Goal: Navigation & Orientation: Go to known website

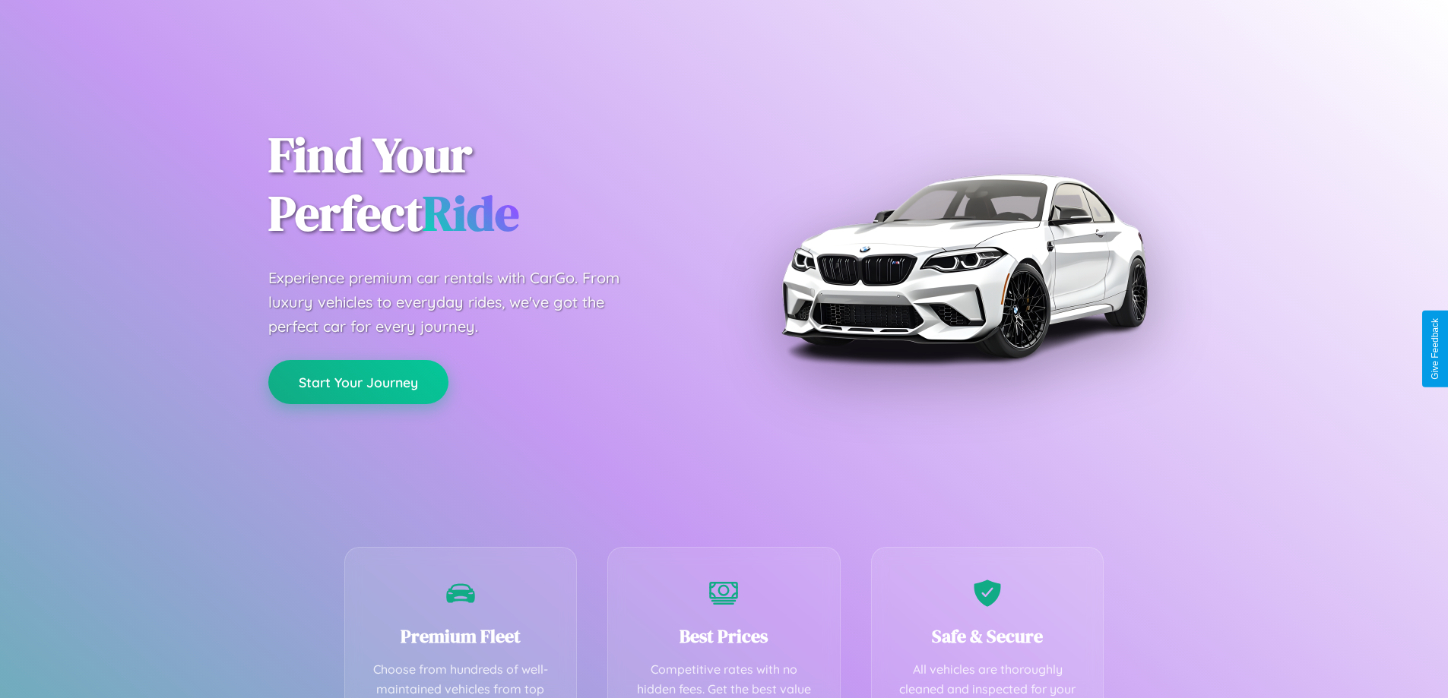
click at [358, 383] on button "Start Your Journey" at bounding box center [358, 382] width 180 height 44
click at [358, 382] on button "Start Your Journey" at bounding box center [358, 382] width 180 height 44
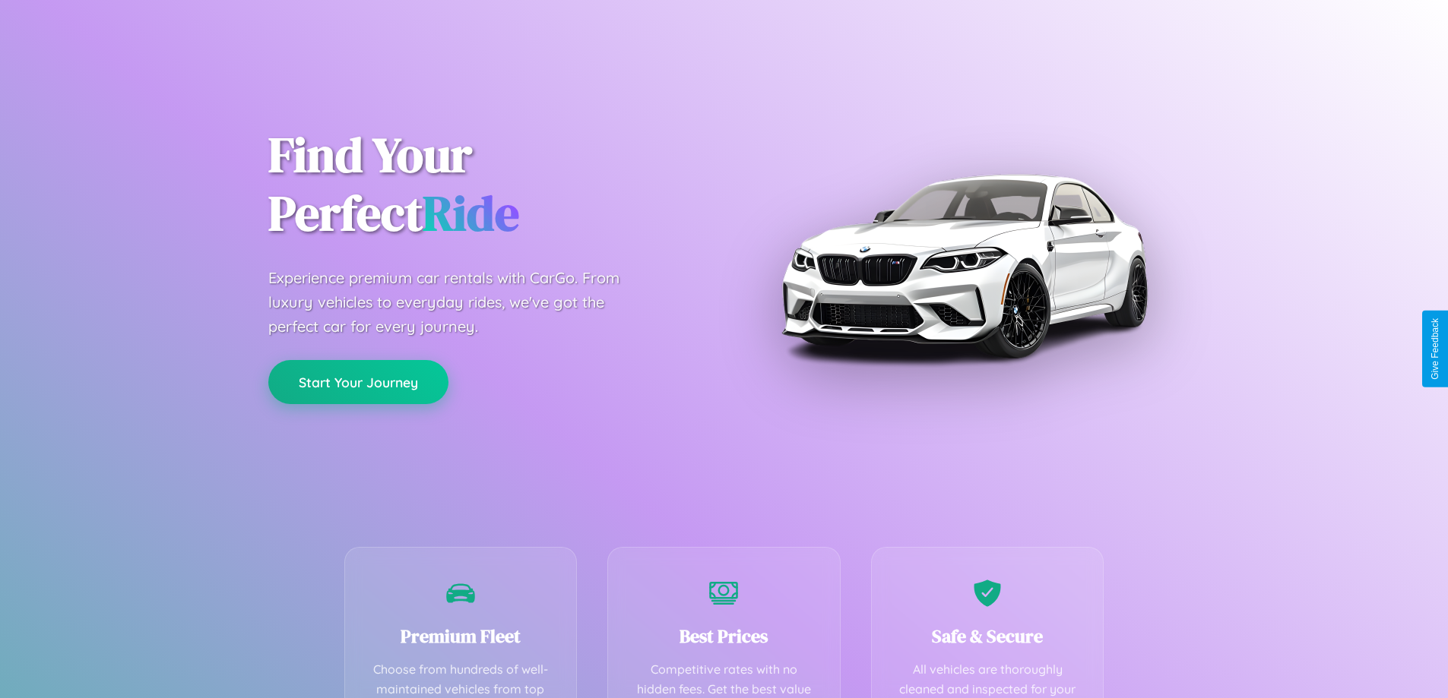
click at [358, 382] on button "Start Your Journey" at bounding box center [358, 382] width 180 height 44
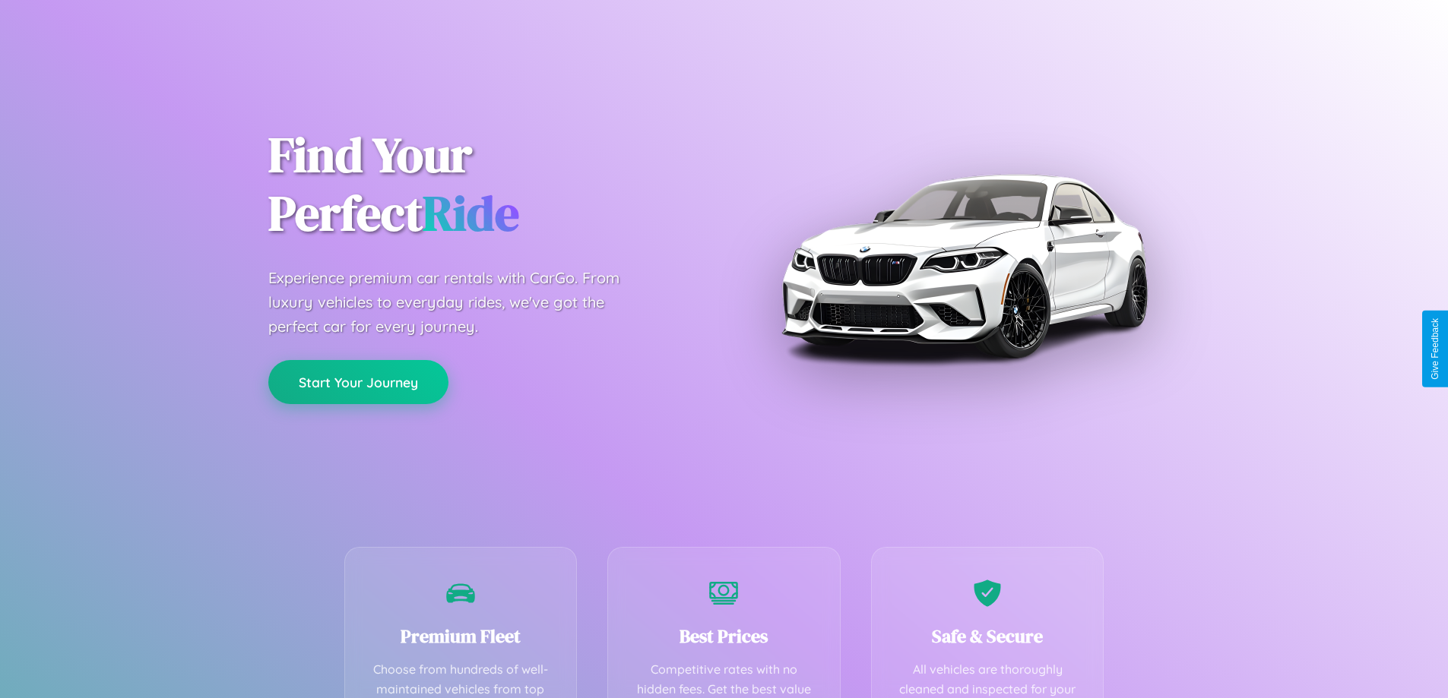
click at [358, 382] on button "Start Your Journey" at bounding box center [358, 382] width 180 height 44
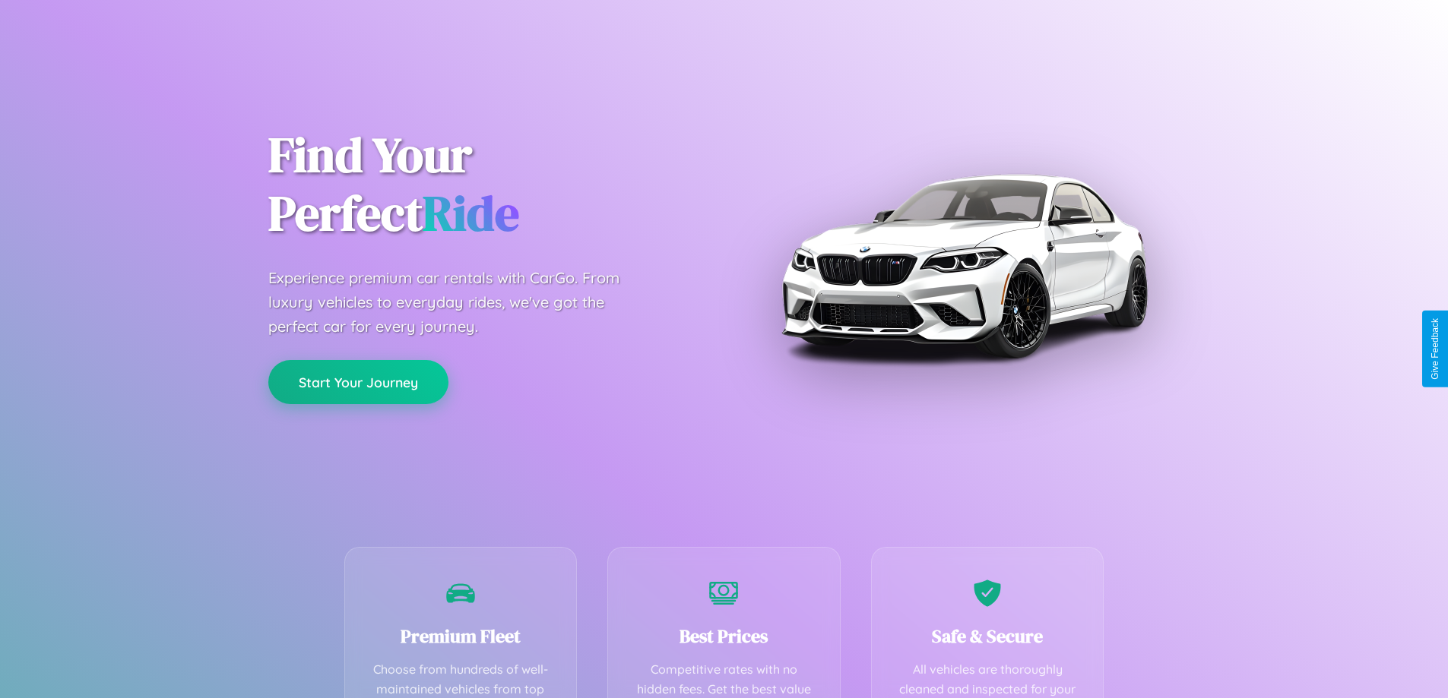
click at [358, 382] on button "Start Your Journey" at bounding box center [358, 382] width 180 height 44
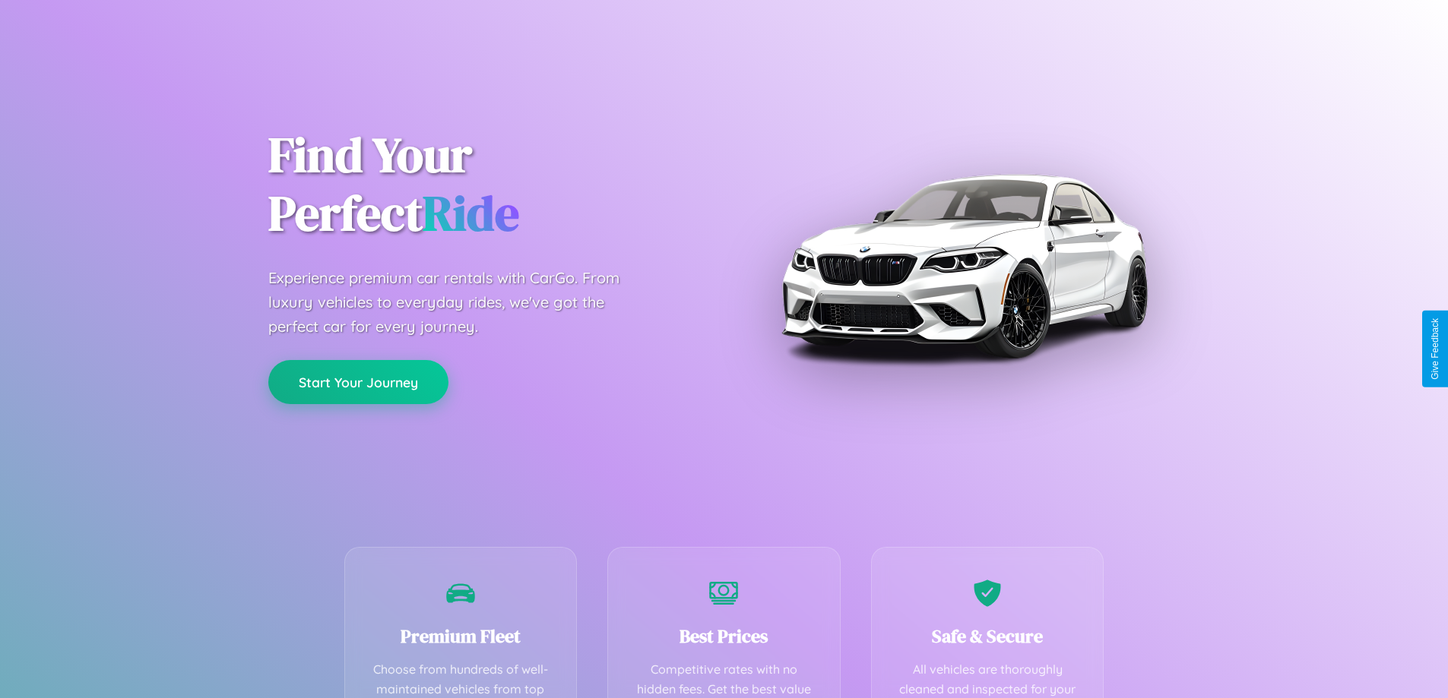
click at [358, 382] on button "Start Your Journey" at bounding box center [358, 382] width 180 height 44
